Goal: Navigation & Orientation: Find specific page/section

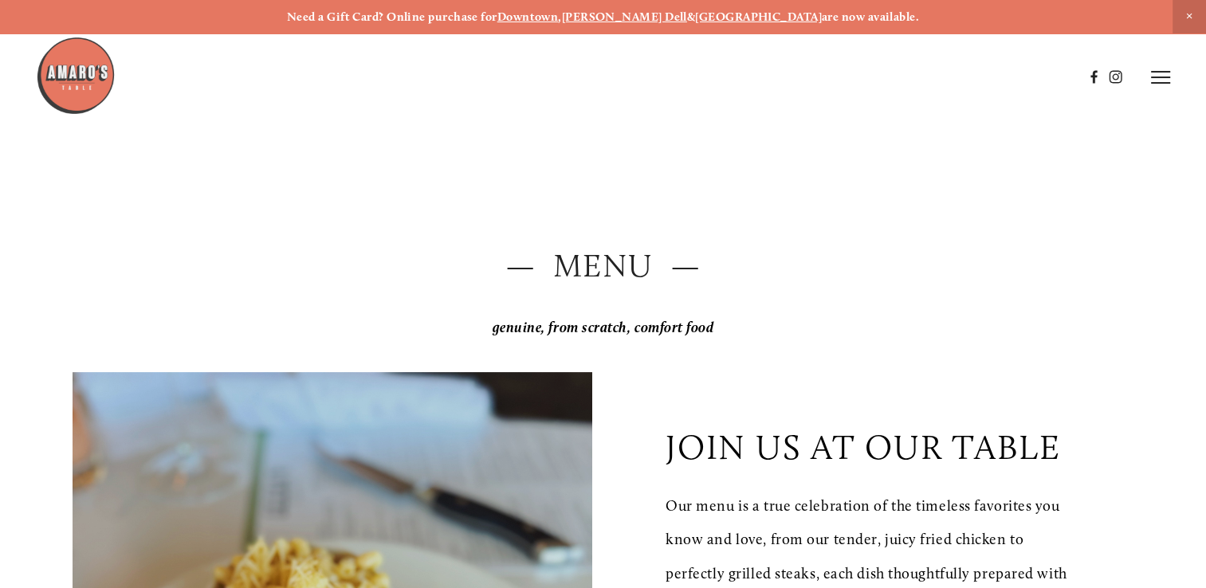
scroll to position [19, 0]
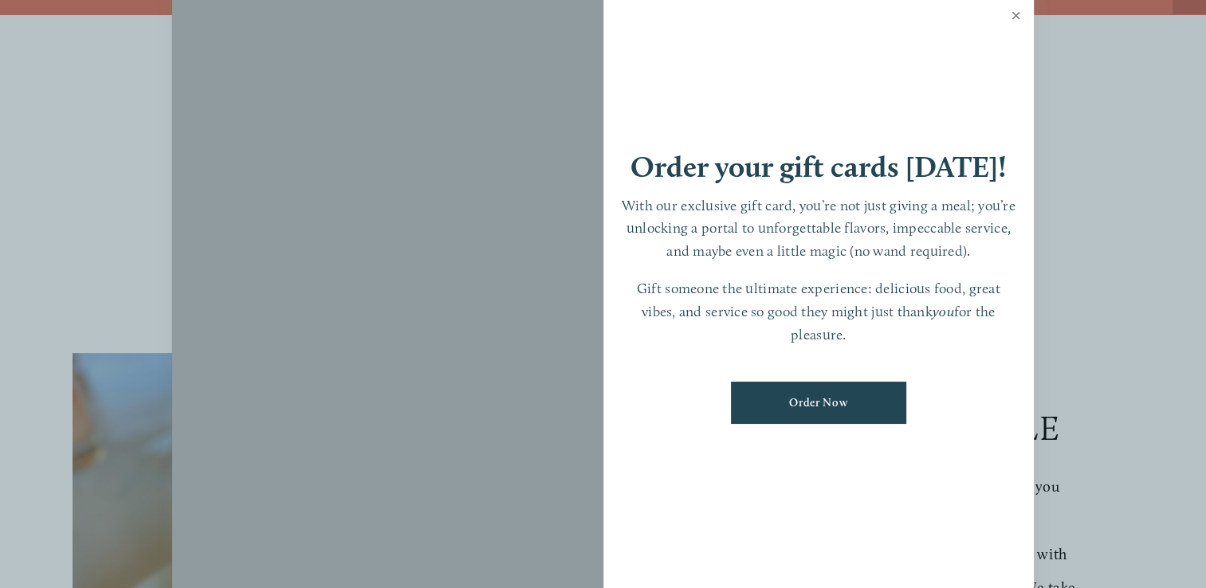
click at [1018, 22] on link "Close" at bounding box center [1015, 17] width 31 height 45
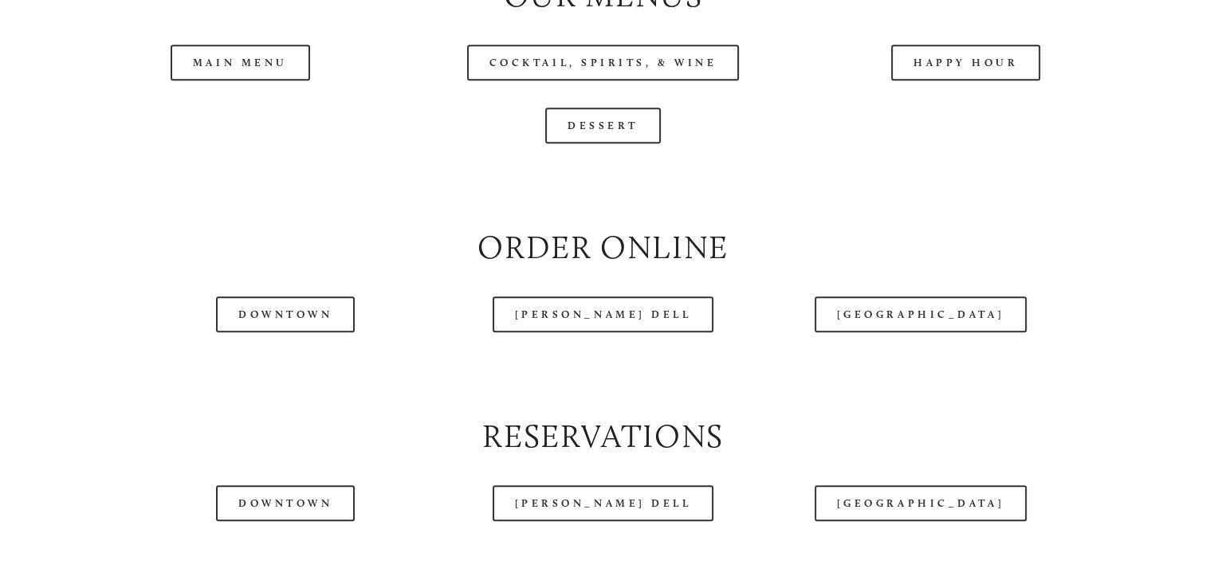
scroll to position [1751, 0]
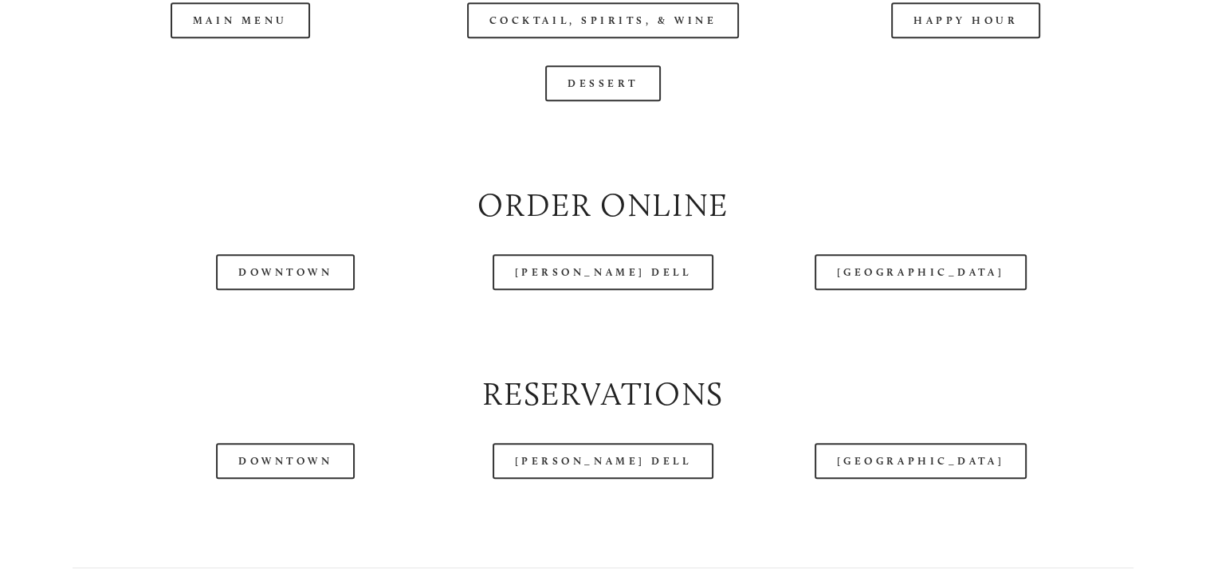
click at [205, 55] on div at bounding box center [559, 37] width 1047 height 82
click at [222, 69] on div at bounding box center [559, 37] width 1047 height 82
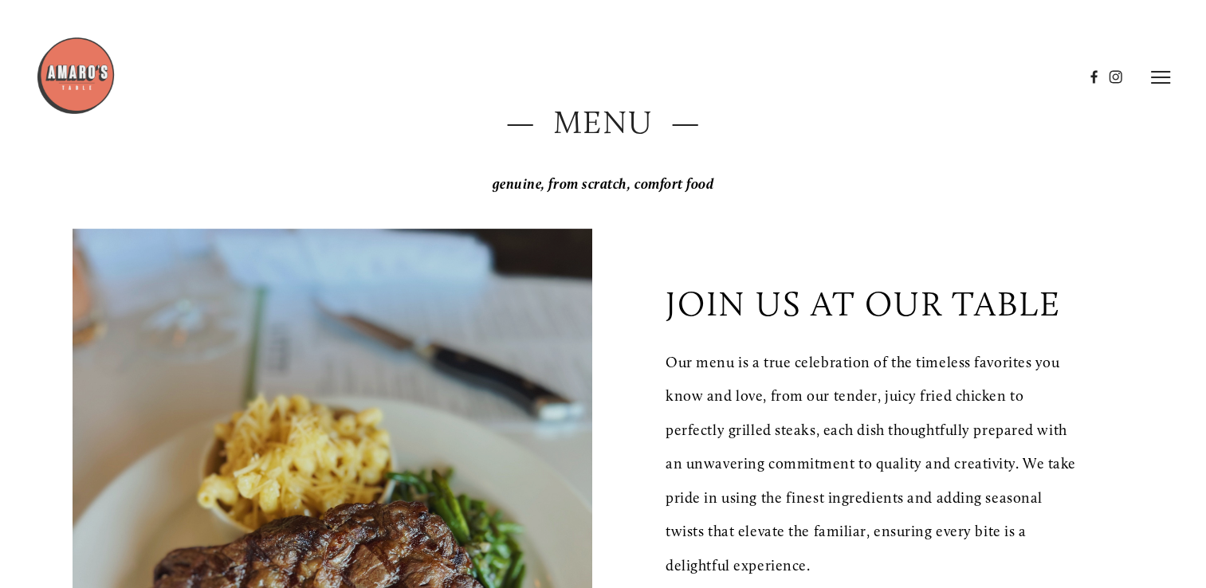
scroll to position [0, 0]
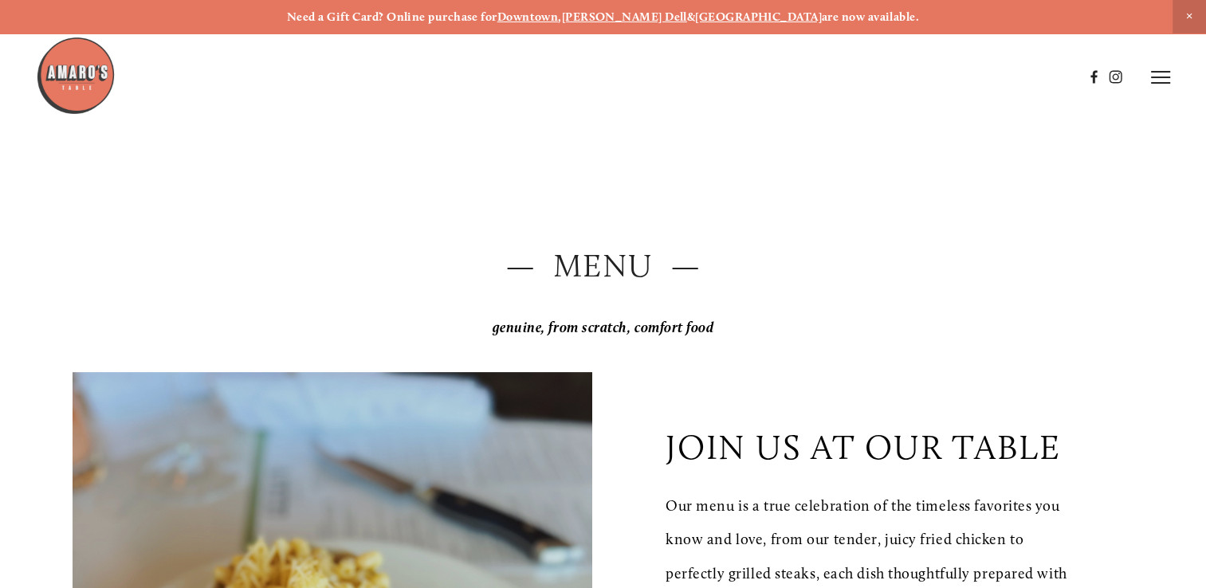
click at [1157, 86] on header "Menu Order Now Visit Gallery 0" at bounding box center [602, 77] width 1133 height 155
click at [1156, 81] on icon at bounding box center [1160, 77] width 19 height 14
click at [866, 84] on header "Menu Order Now Visit Gallery 0" at bounding box center [603, 77] width 1206 height 155
click at [873, 75] on span "Menu" at bounding box center [872, 77] width 29 height 14
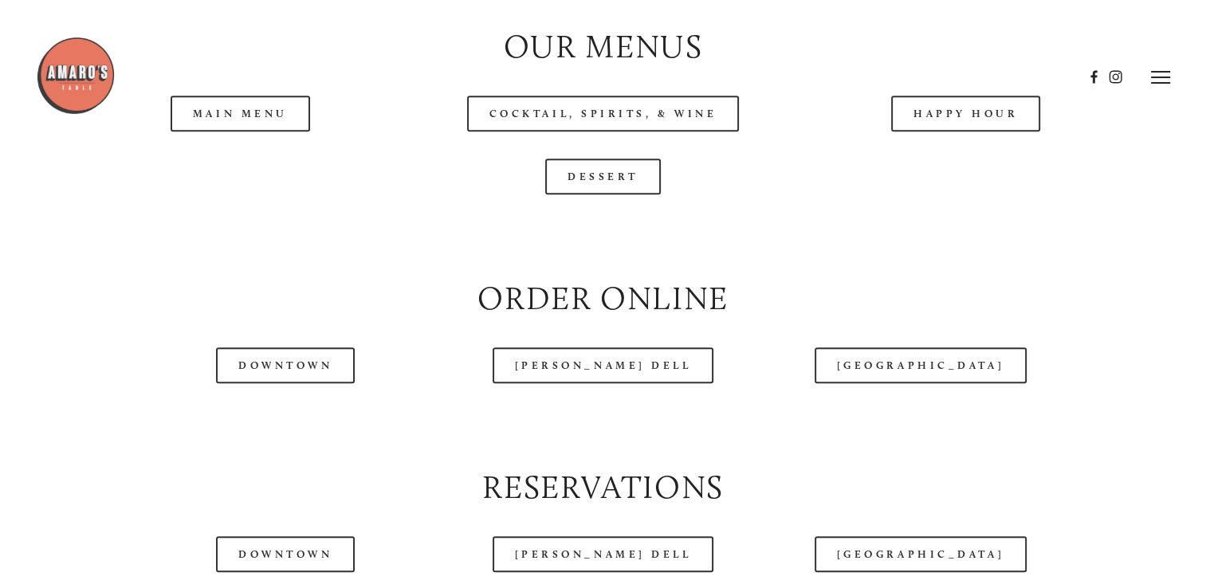
scroll to position [1657, 0]
click at [602, 151] on header "Menu Order Now Visit Gallery 0" at bounding box center [602, 77] width 1133 height 155
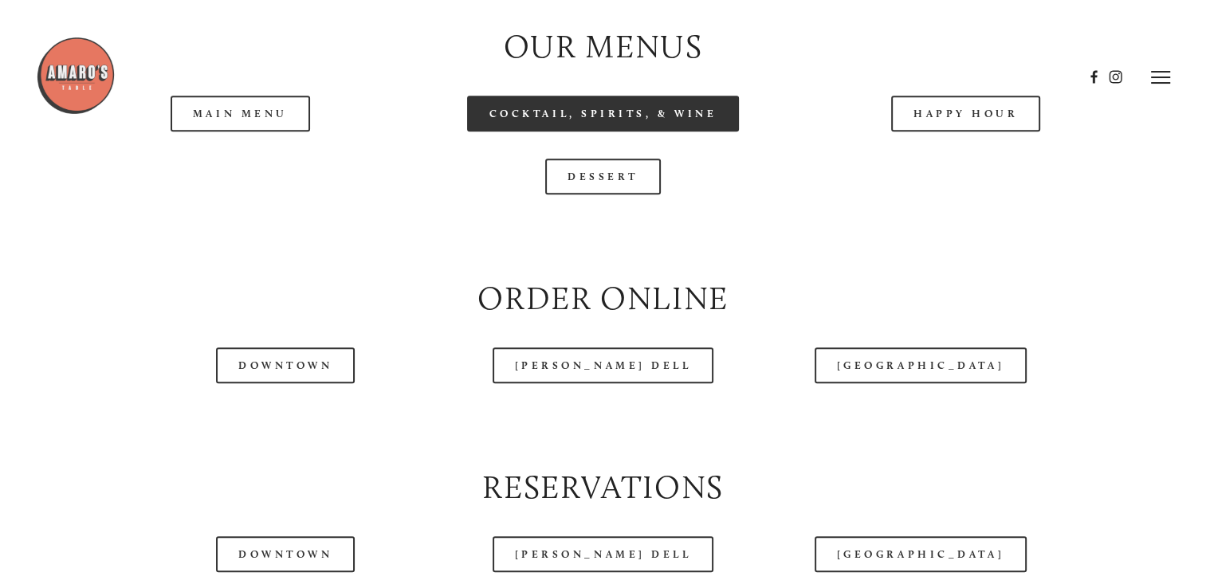
click at [596, 131] on link "Cocktail, Spirits, & Wine" at bounding box center [603, 114] width 273 height 36
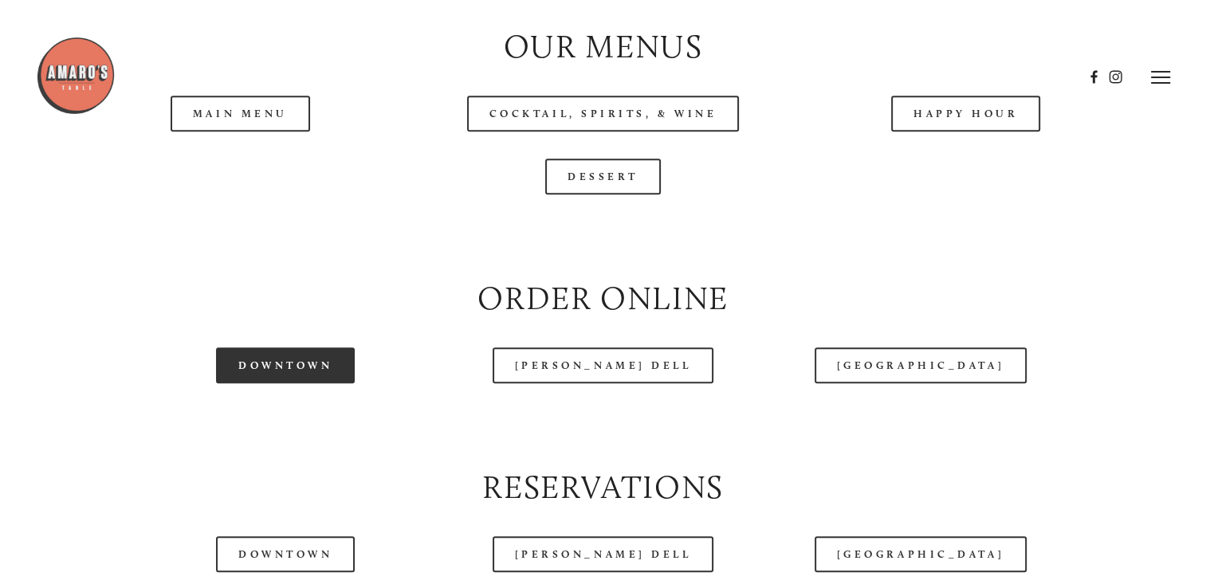
click at [319, 383] on link "Downtown" at bounding box center [285, 365] width 139 height 36
